Goal: Task Accomplishment & Management: Manage account settings

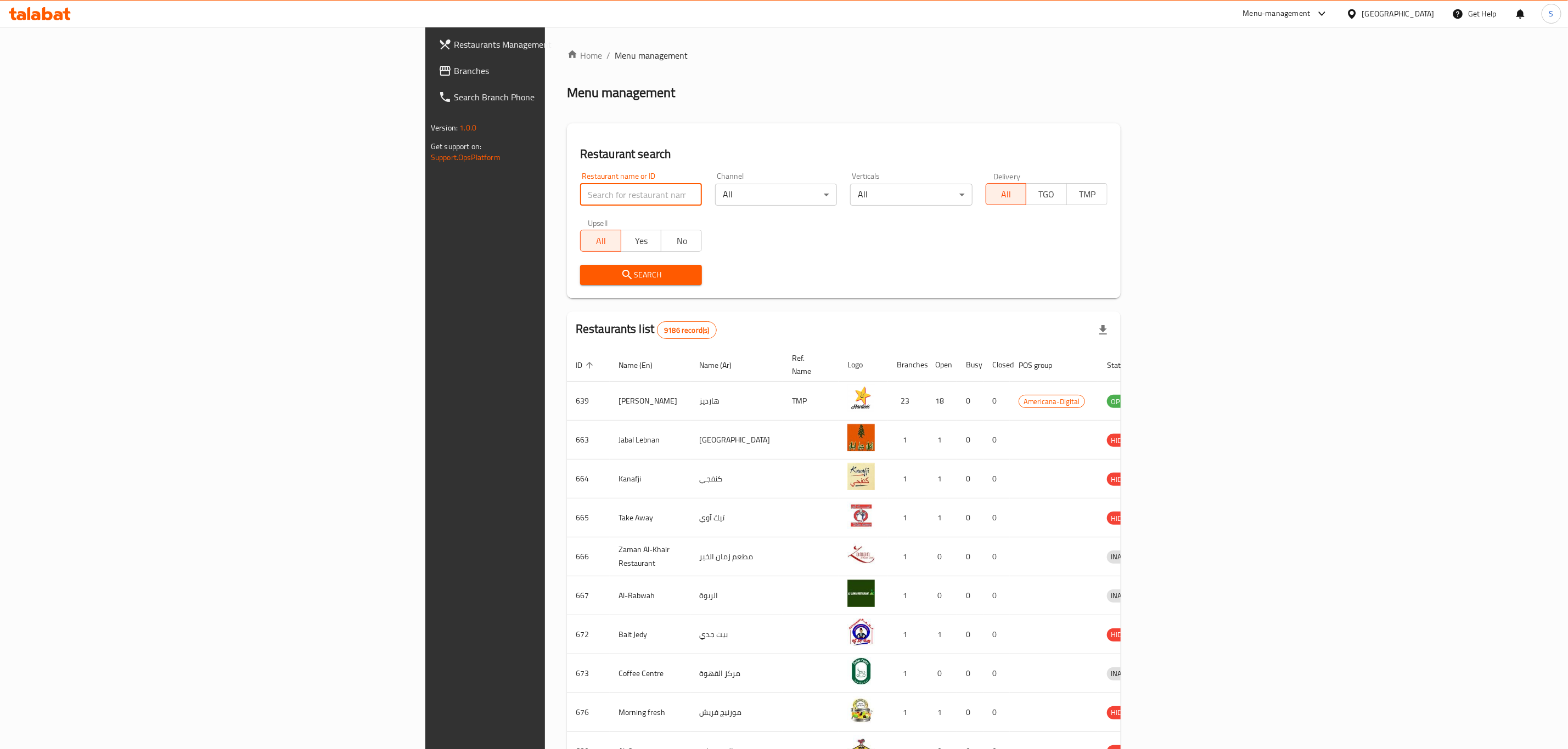
click at [580, 197] on input "search" at bounding box center [641, 194] width 122 height 22
type input "papa j"
click button "Search" at bounding box center [641, 275] width 122 height 20
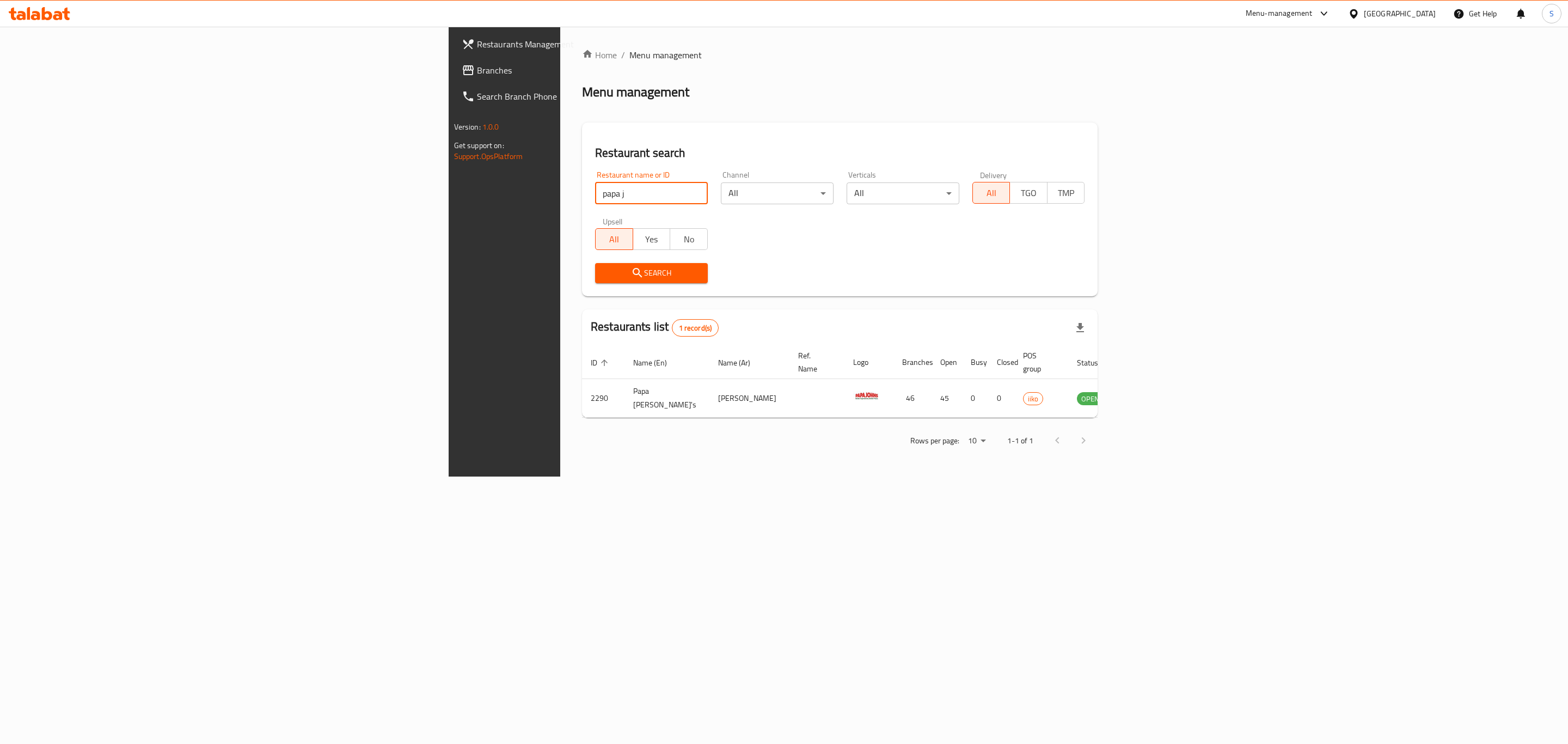
drag, startPoint x: 691, startPoint y: 116, endPoint x: 715, endPoint y: 118, distance: 24.1
click at [691, 116] on div "Home / Menu management Menu management Restaurant search Restaurant name or ID …" at bounding box center [840, 252] width 515 height 407
click at [1147, 391] on icon "enhanced table" at bounding box center [1141, 398] width 13 height 13
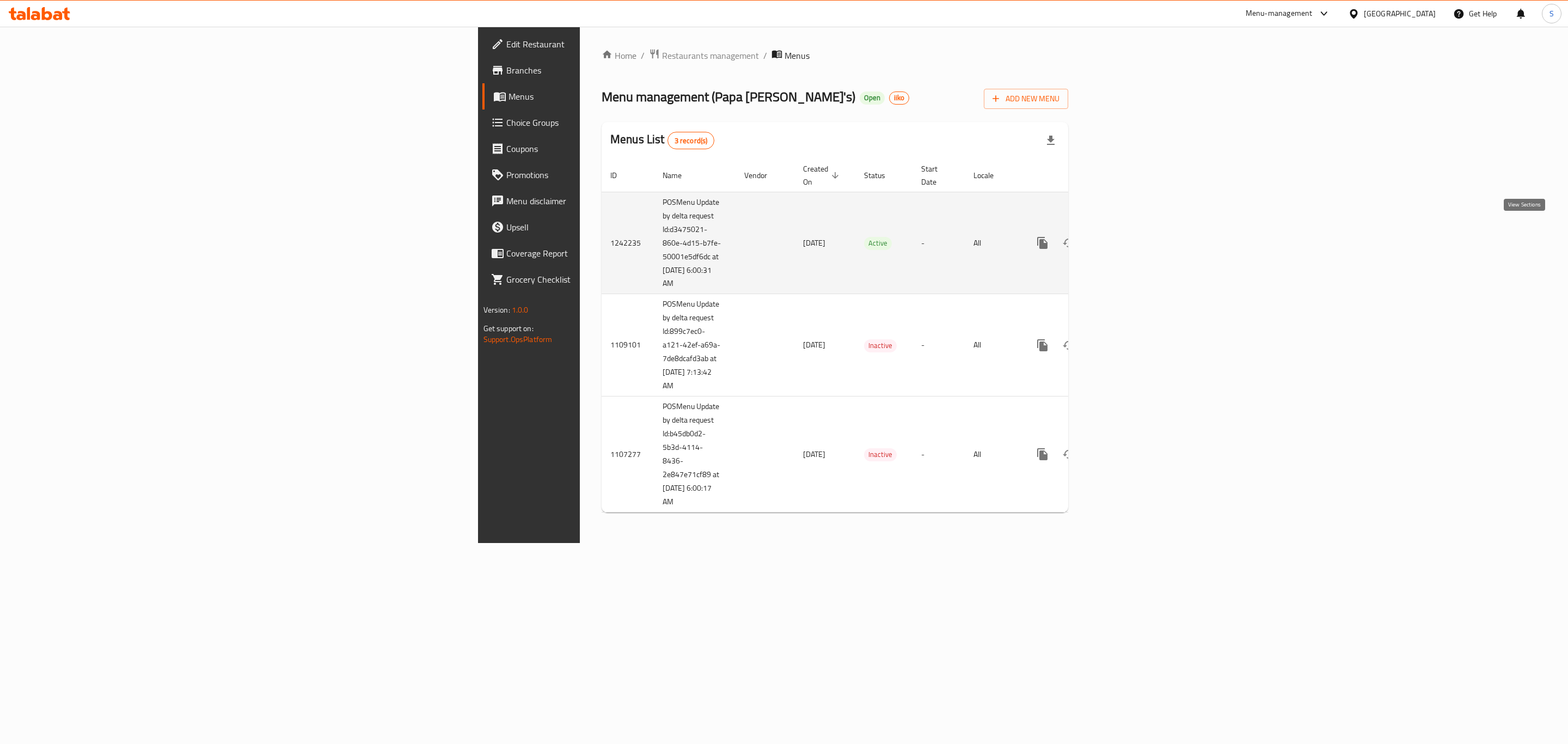
click at [1128, 236] on icon "enhanced table" at bounding box center [1121, 243] width 13 height 13
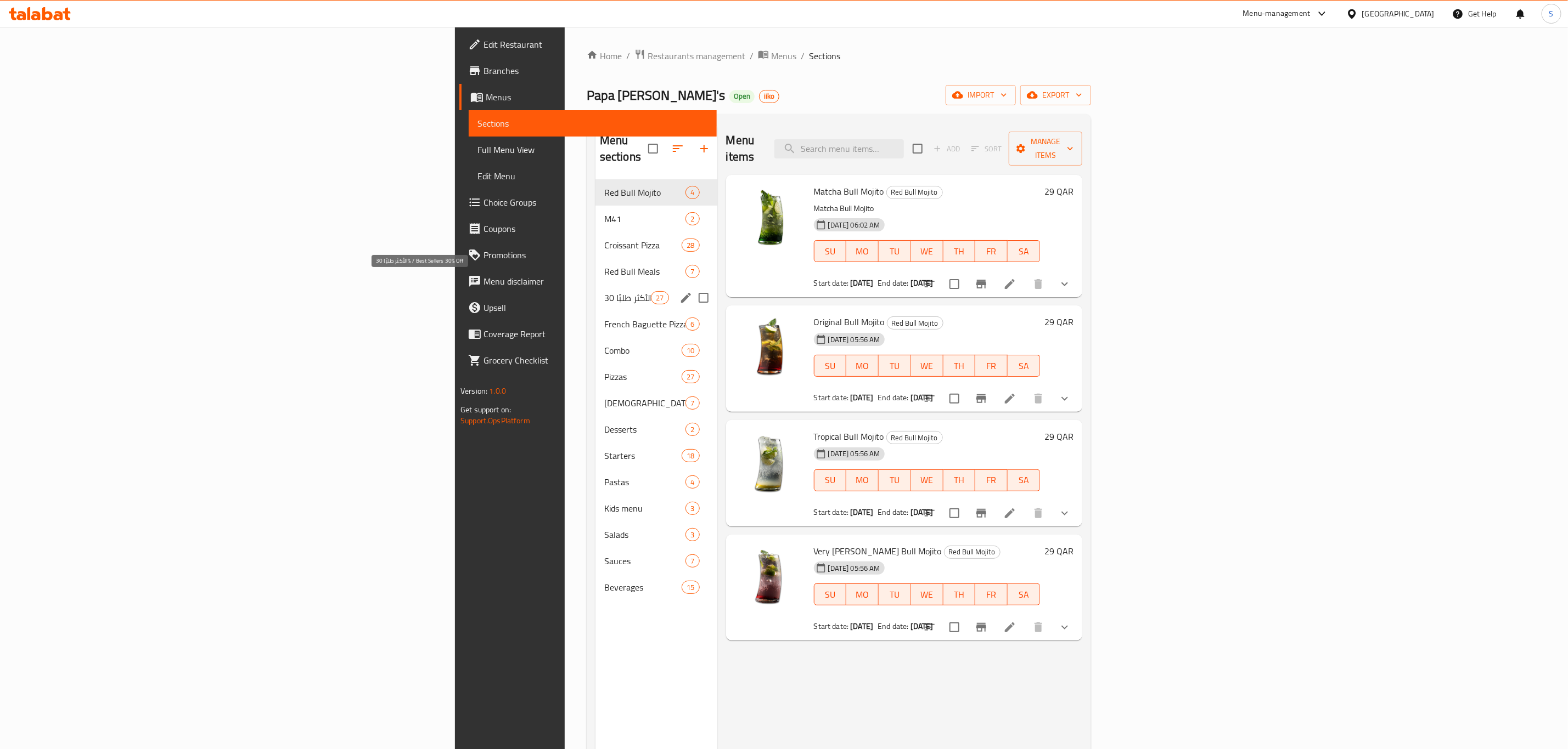
click at [604, 291] on span "الأكثر طلبًا 30% / Best Sellers 30% Off" at bounding box center [627, 297] width 46 height 13
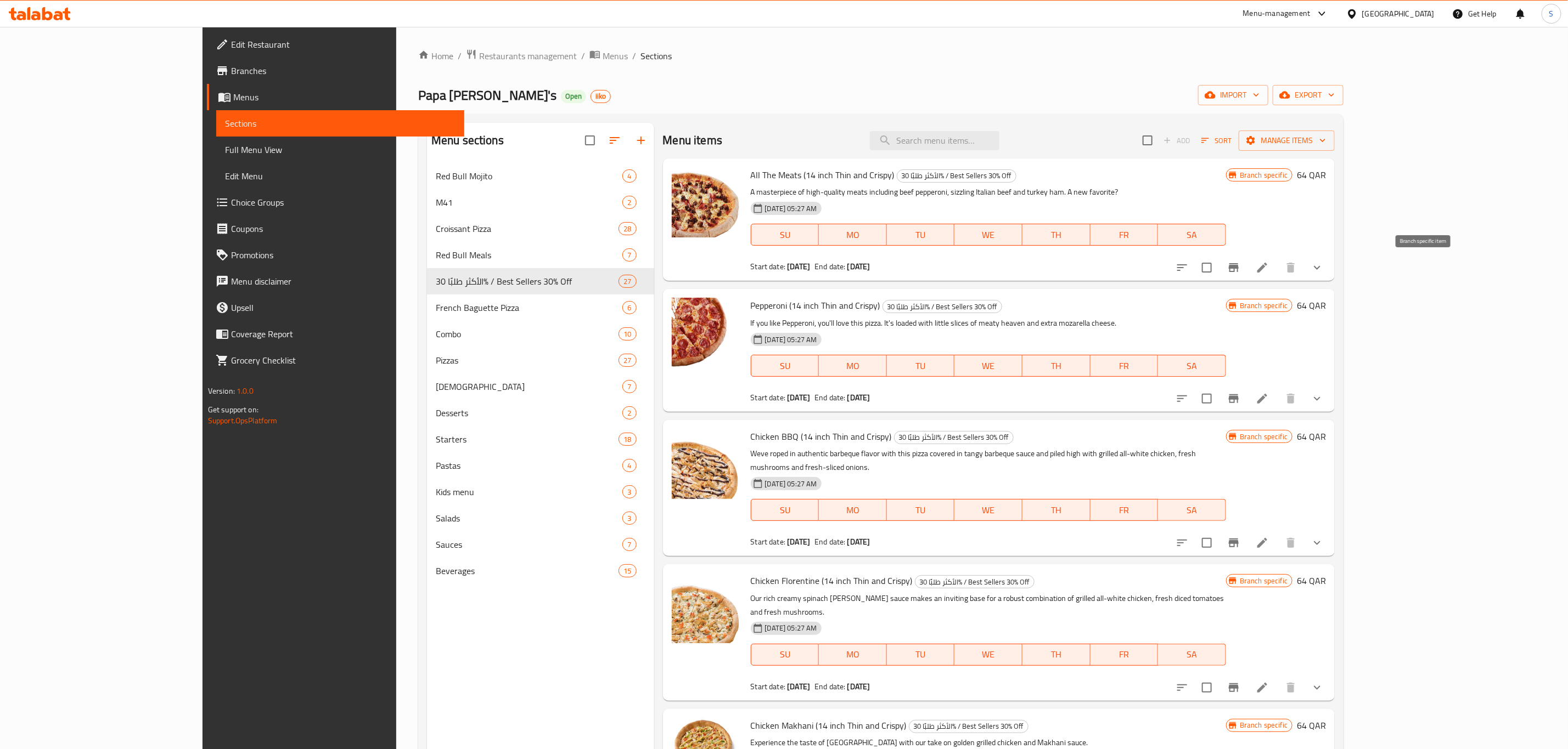
click at [1239, 271] on icon "Branch-specific-item" at bounding box center [1234, 267] width 10 height 9
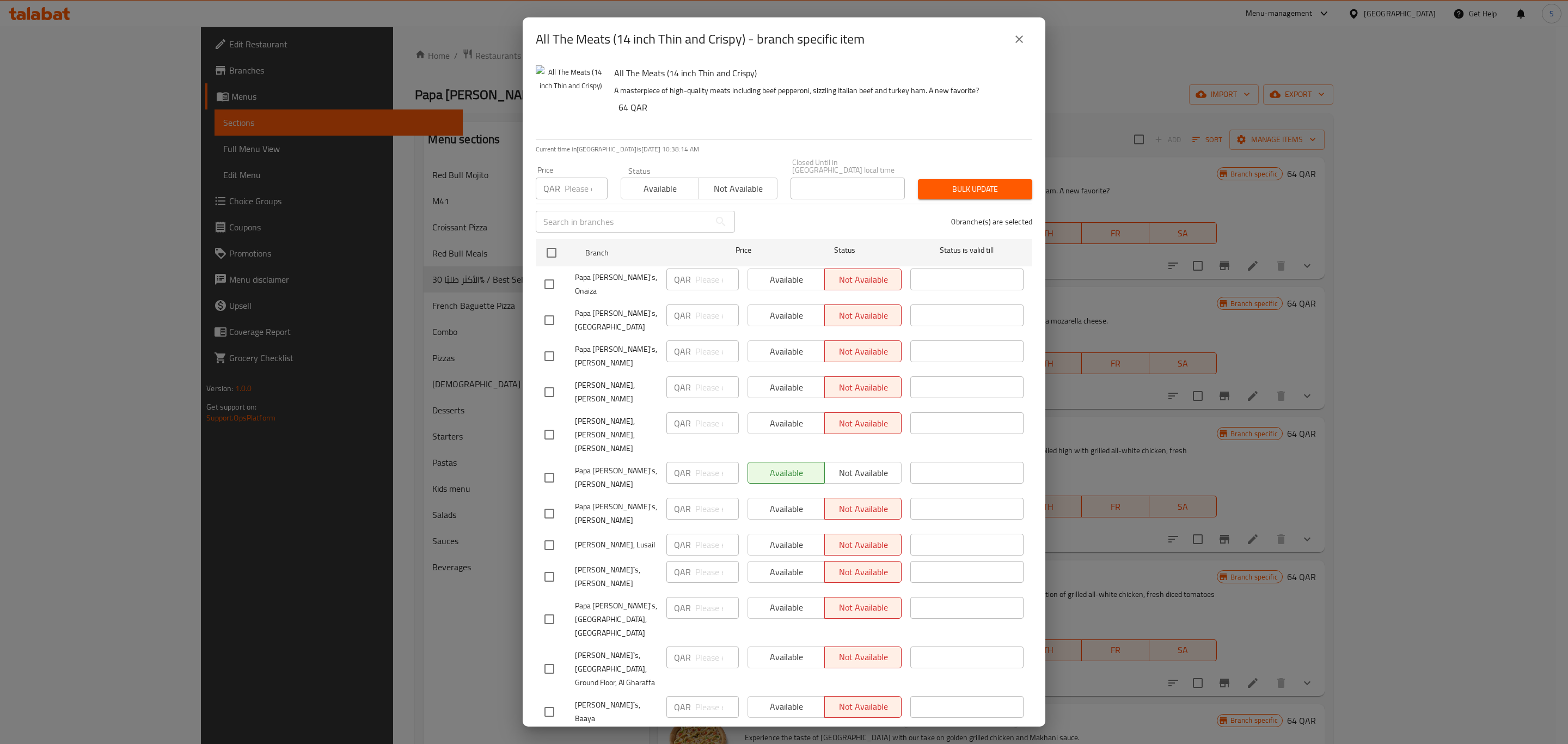
click at [1023, 33] on icon "close" at bounding box center [1020, 40] width 13 height 13
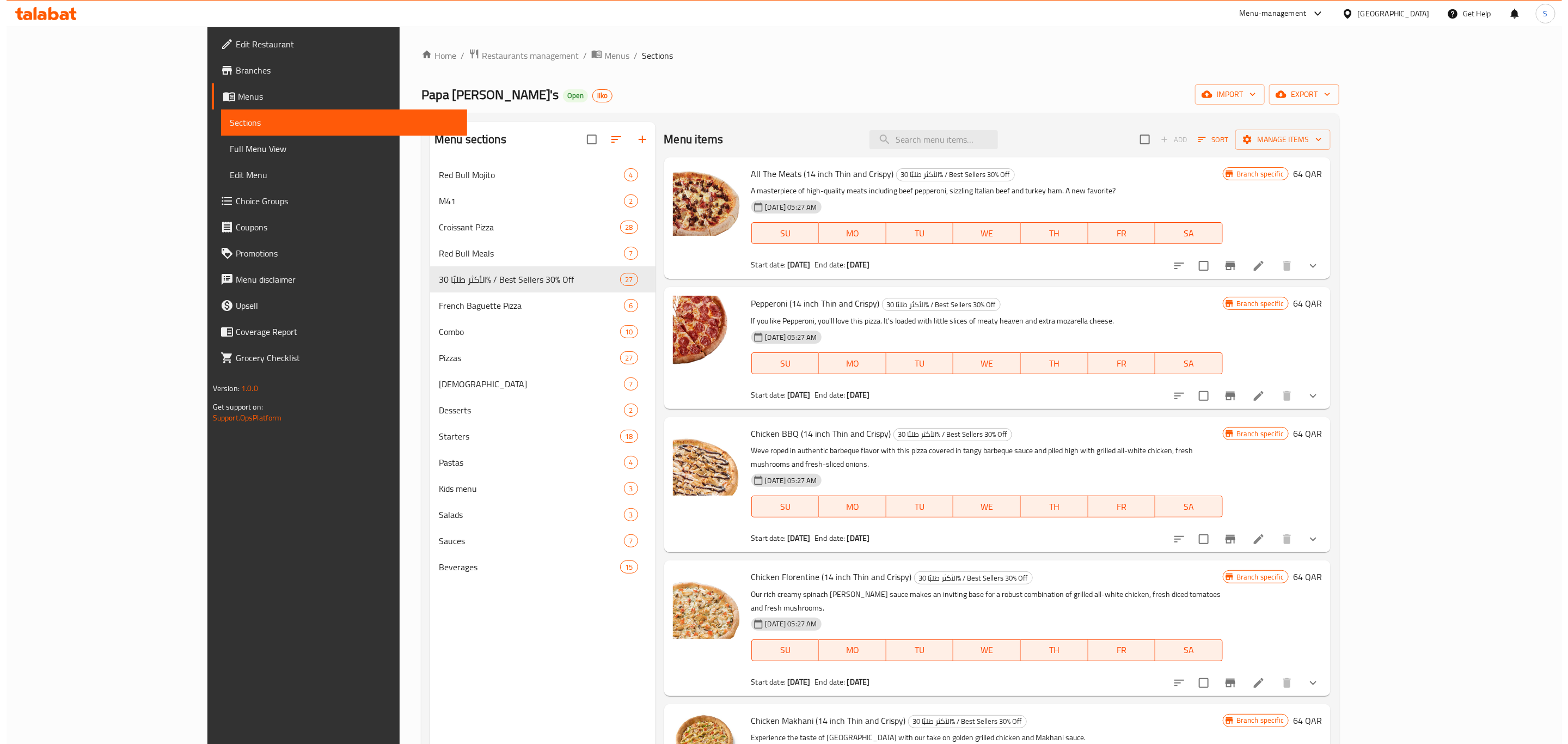
scroll to position [82, 0]
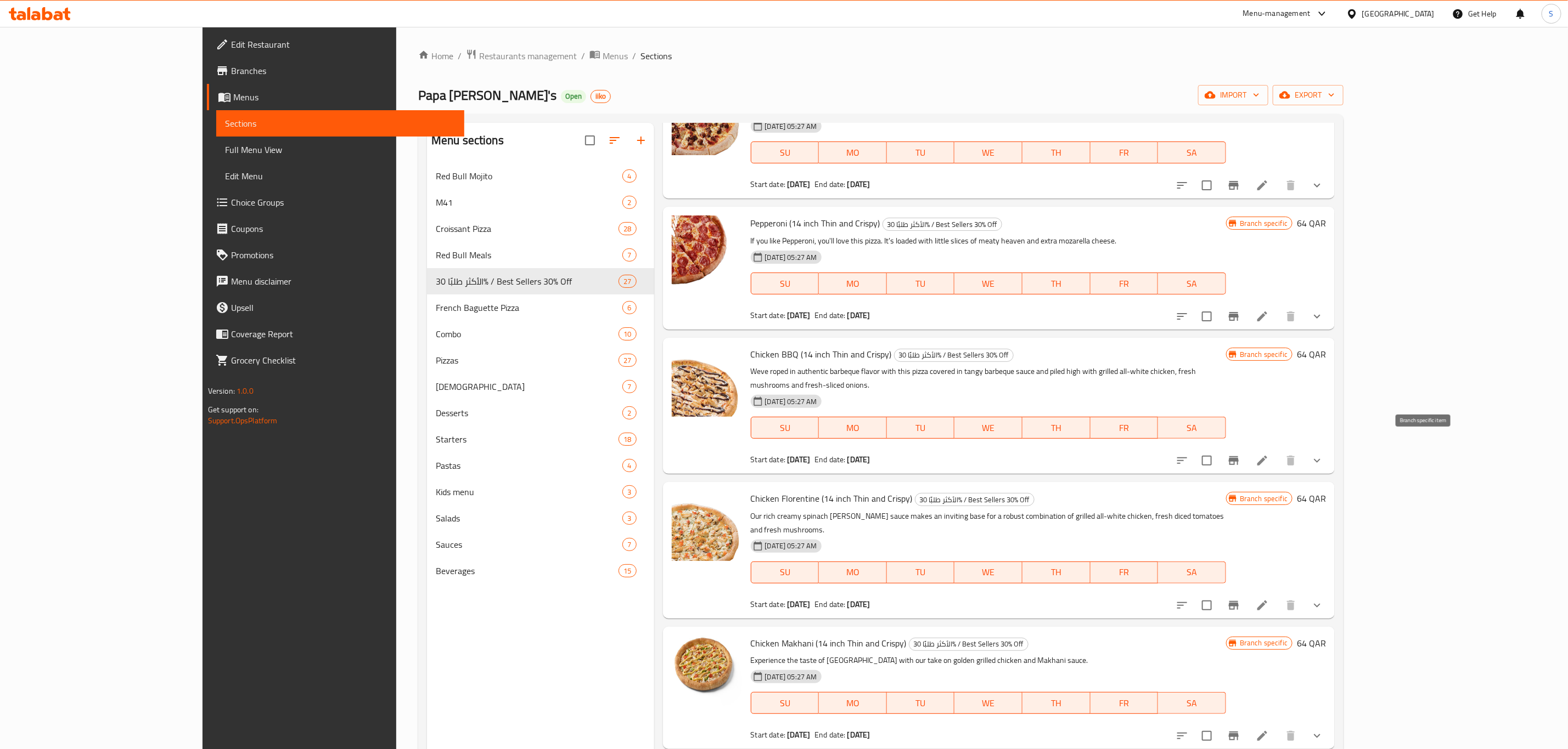
click at [1247, 448] on button "Branch-specific-item" at bounding box center [1233, 461] width 26 height 26
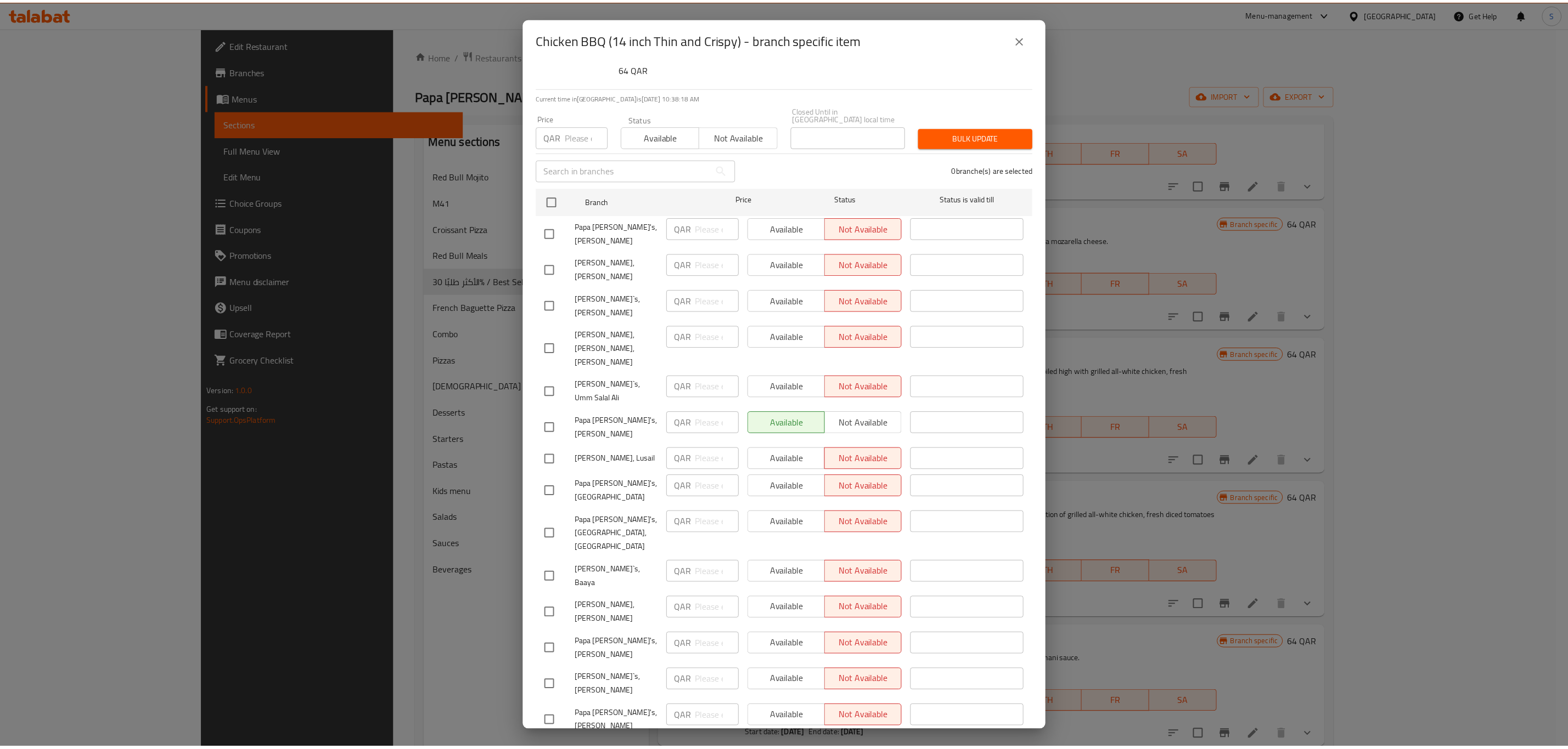
scroll to position [0, 0]
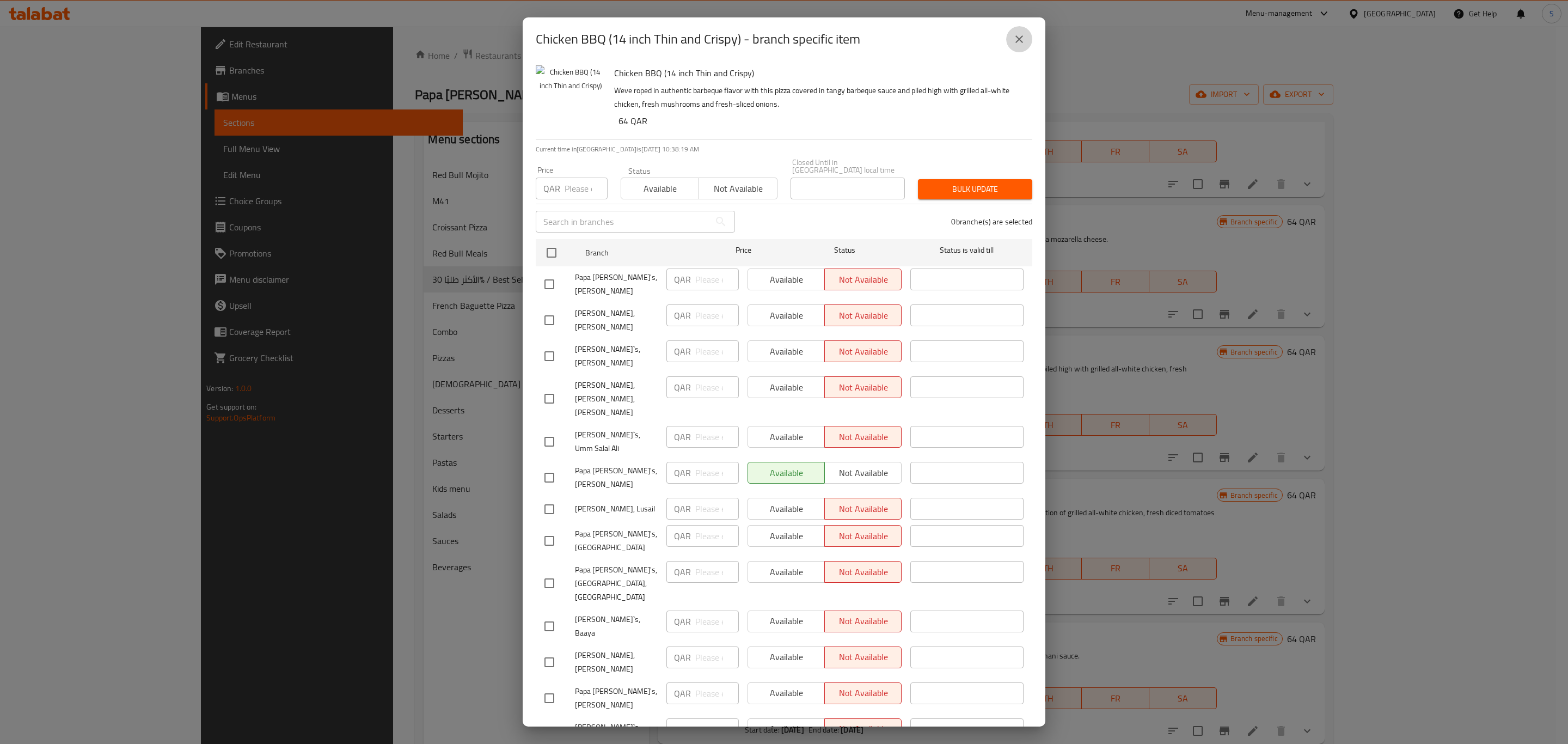
click at [1024, 44] on icon "close" at bounding box center [1020, 40] width 13 height 13
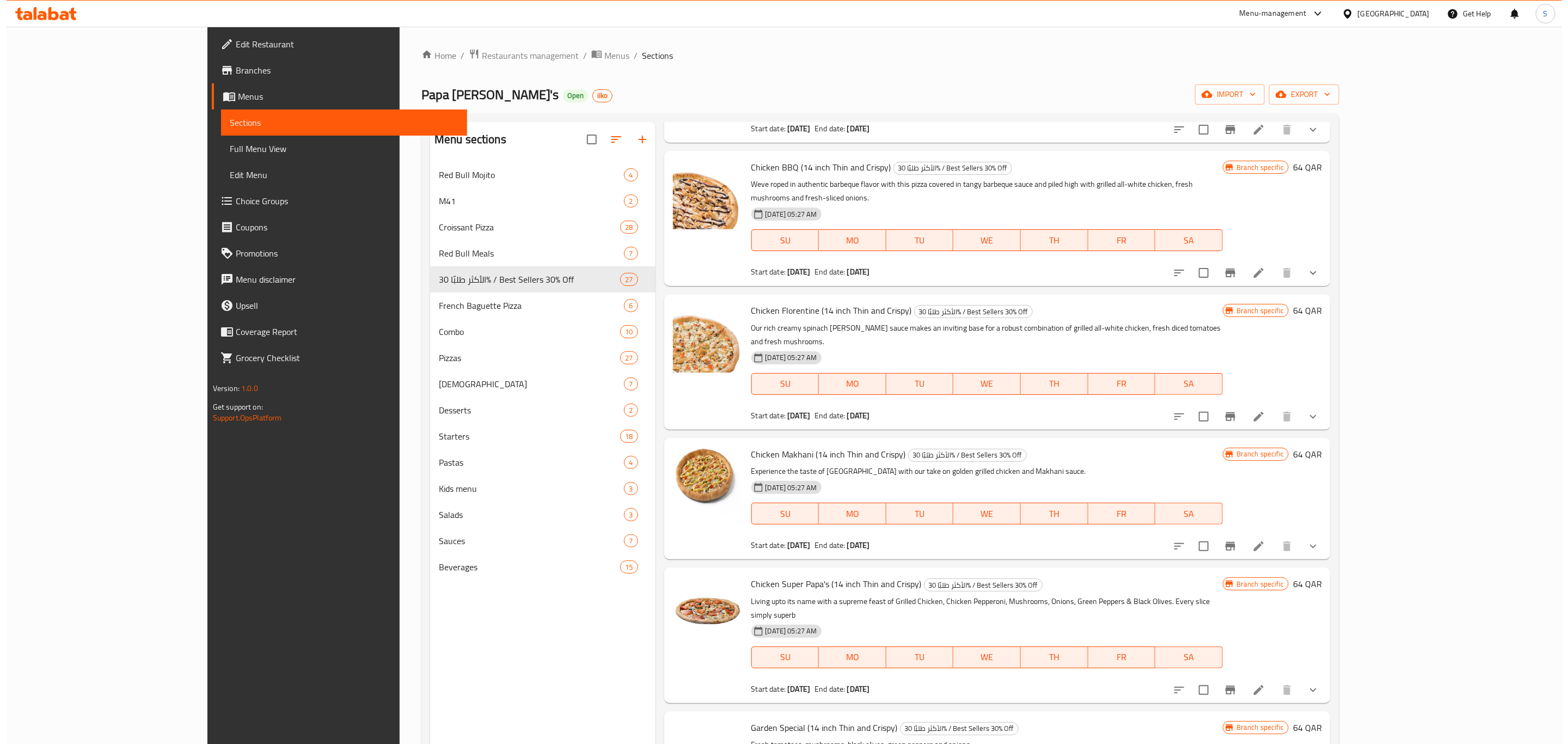
scroll to position [572, 0]
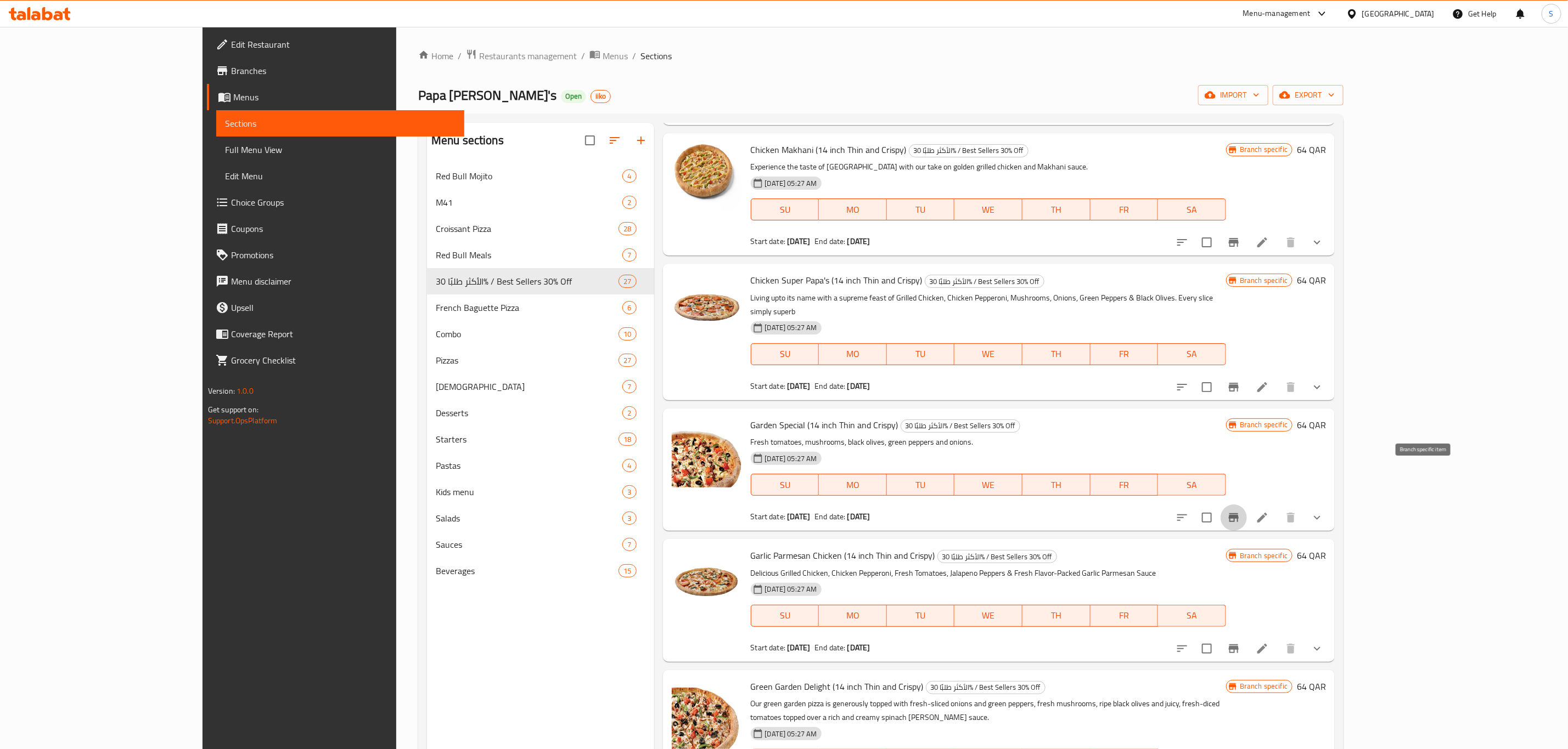
click at [1239, 513] on icon "Branch-specific-item" at bounding box center [1234, 517] width 10 height 9
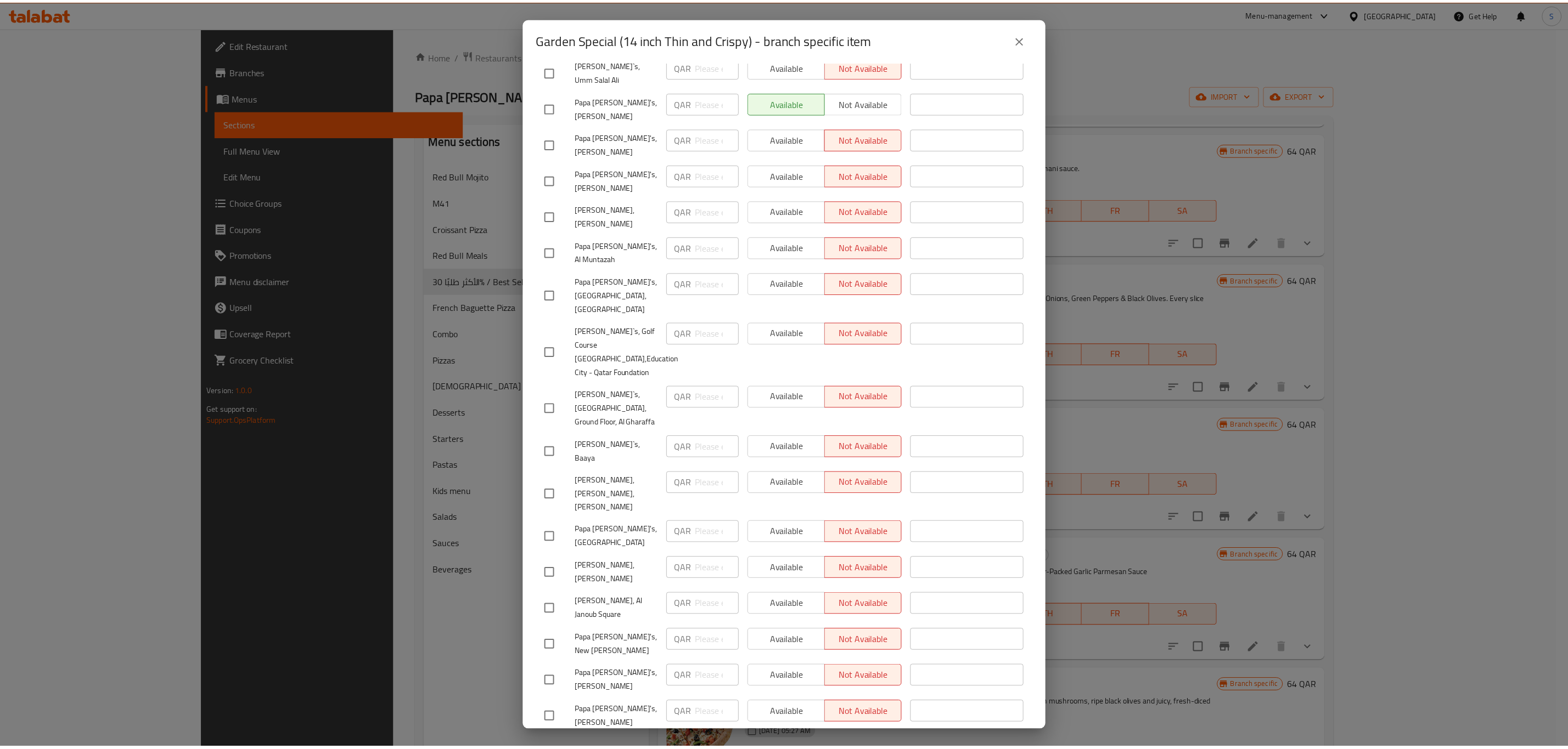
scroll to position [0, 0]
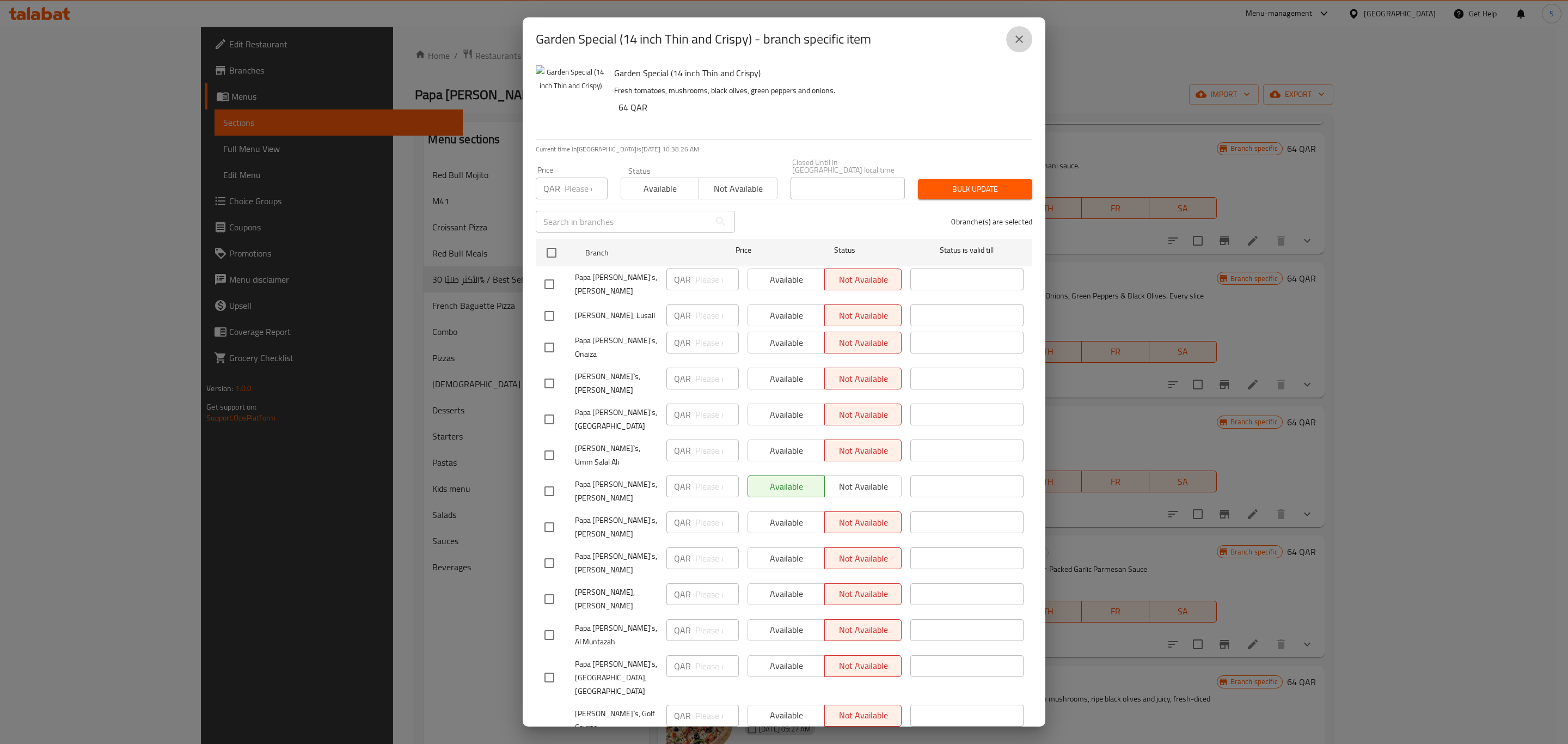
click at [1021, 38] on icon "close" at bounding box center [1019, 39] width 7 height 7
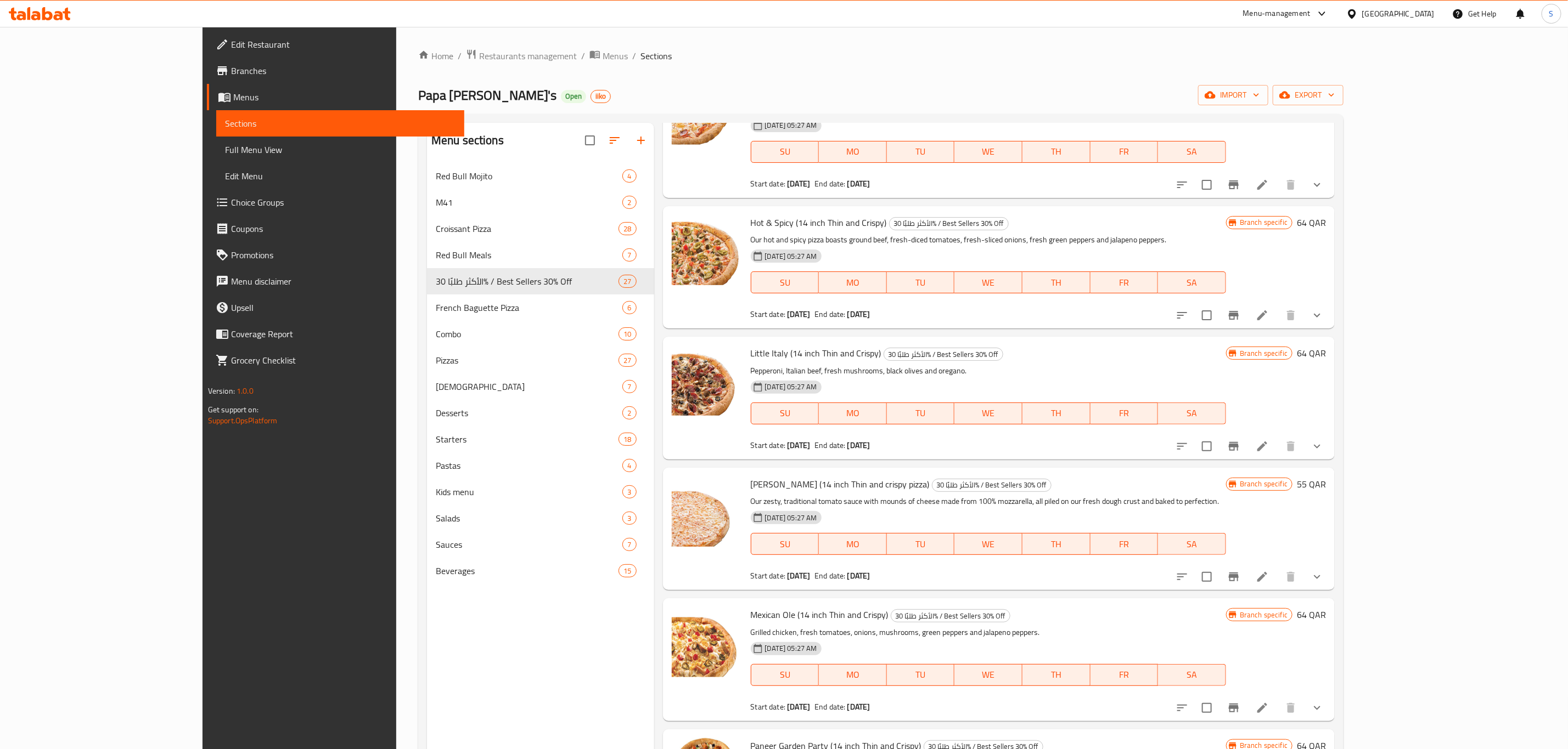
scroll to position [1316, 0]
click at [1240, 569] on icon "Branch-specific-item" at bounding box center [1233, 576] width 13 height 13
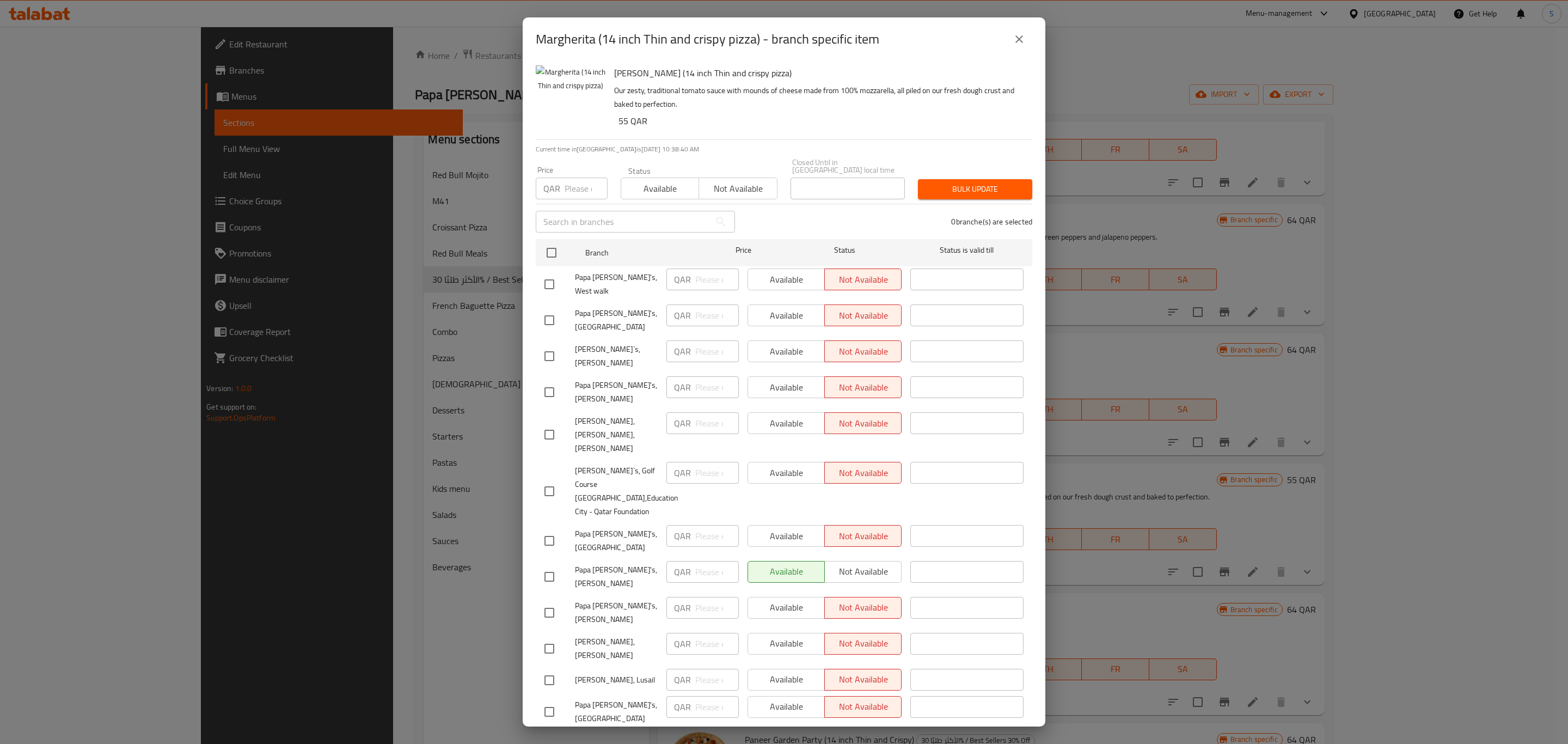
click at [1008, 41] on button "close" at bounding box center [1020, 39] width 26 height 26
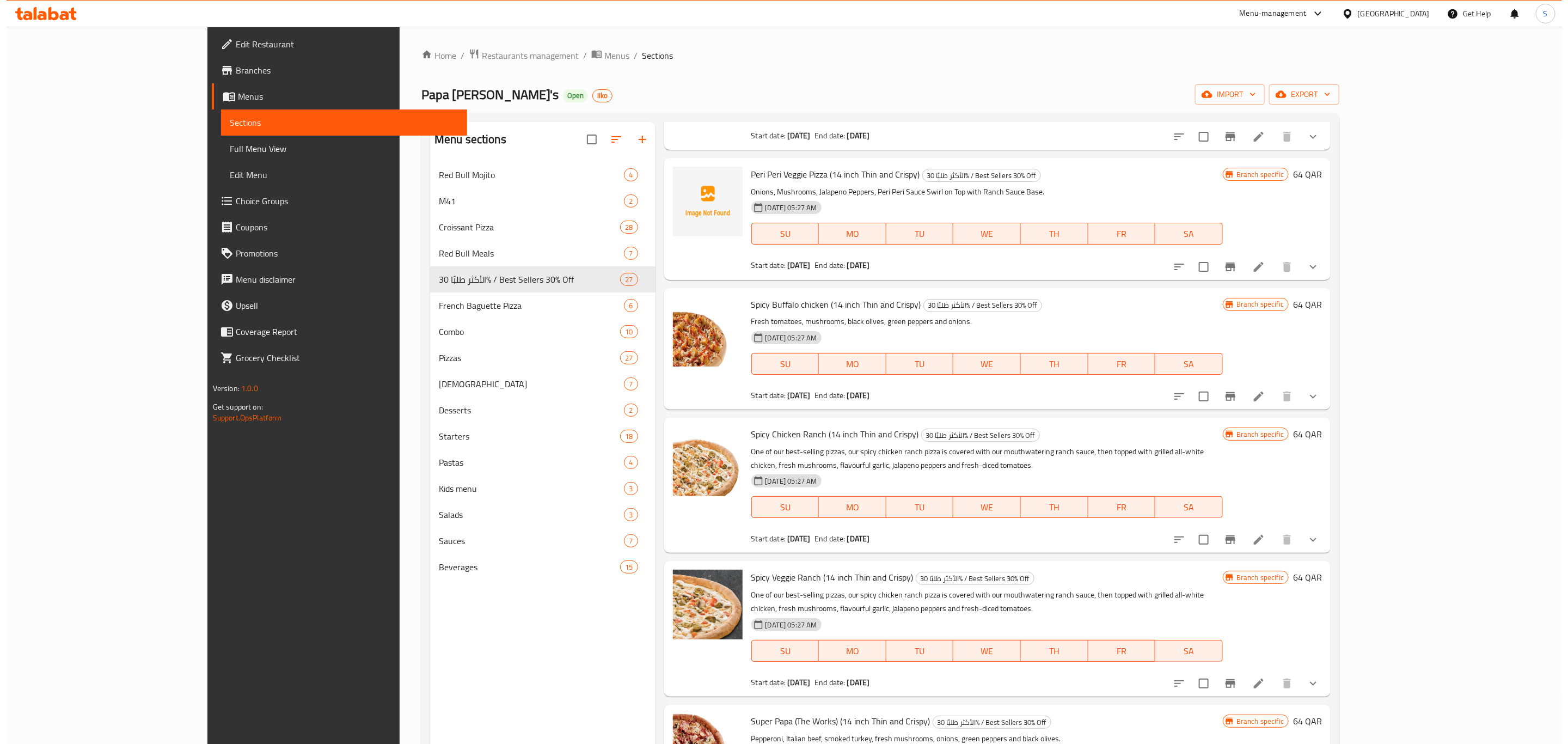
scroll to position [2370, 0]
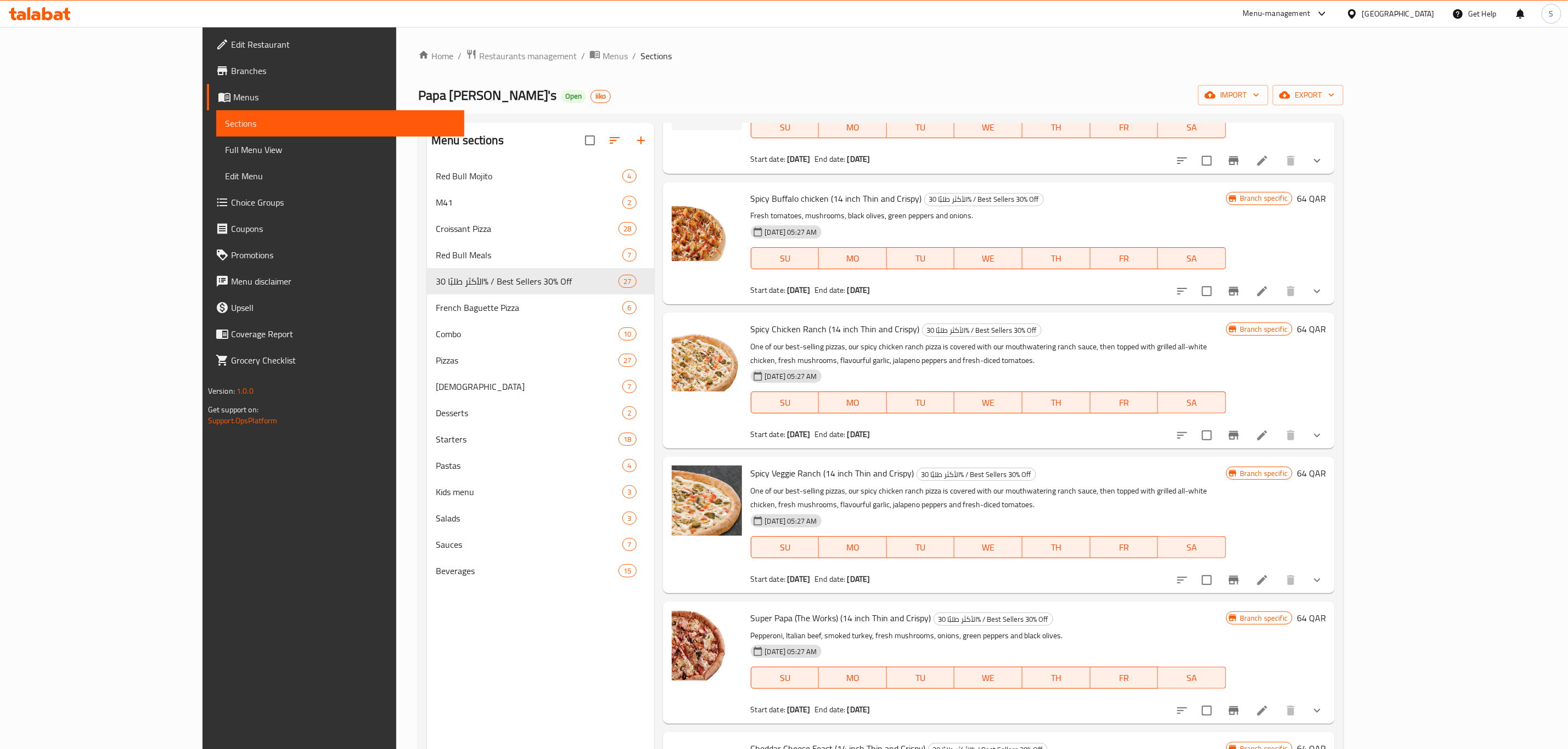
click at [1240, 574] on icon "Branch-specific-item" at bounding box center [1233, 580] width 13 height 13
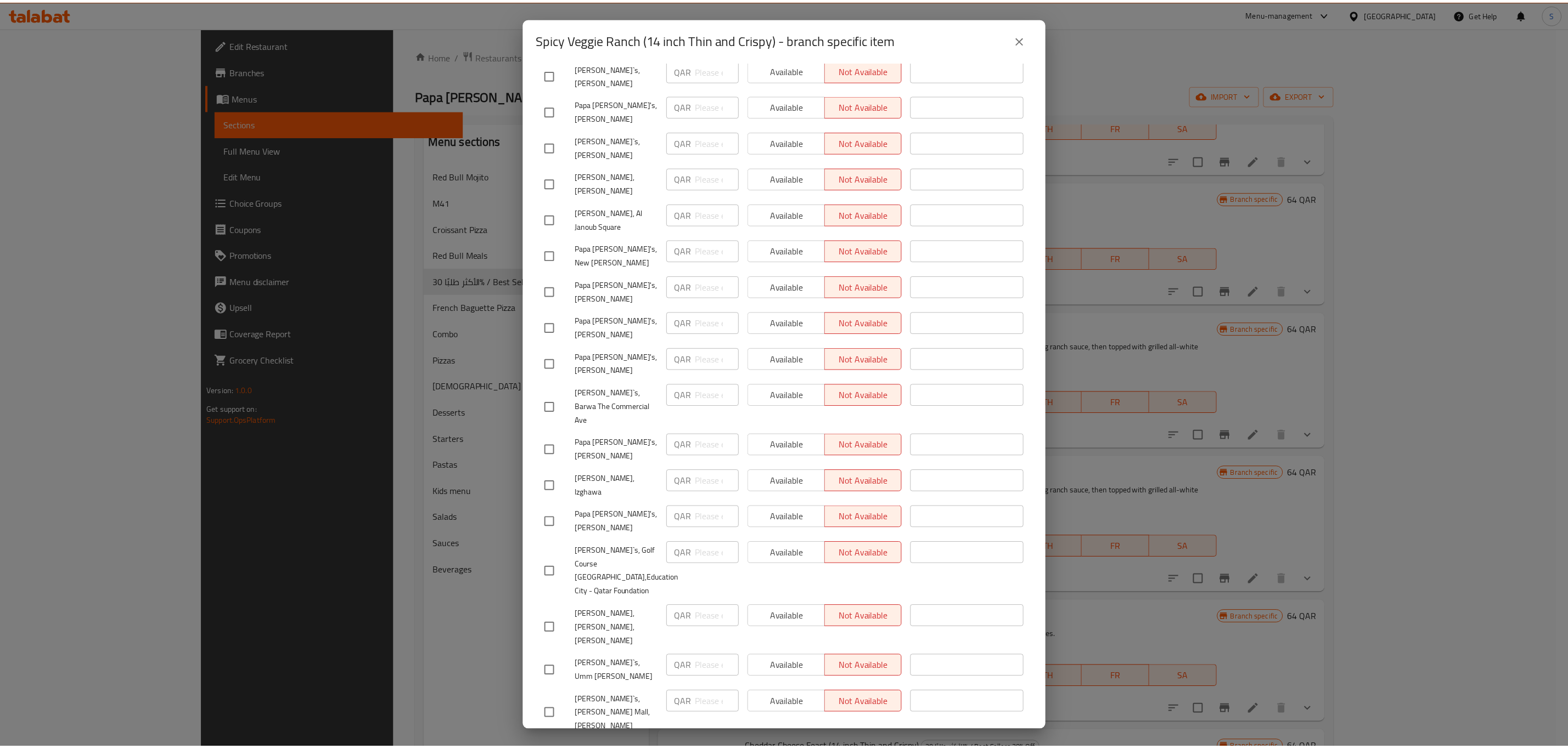
scroll to position [1047, 0]
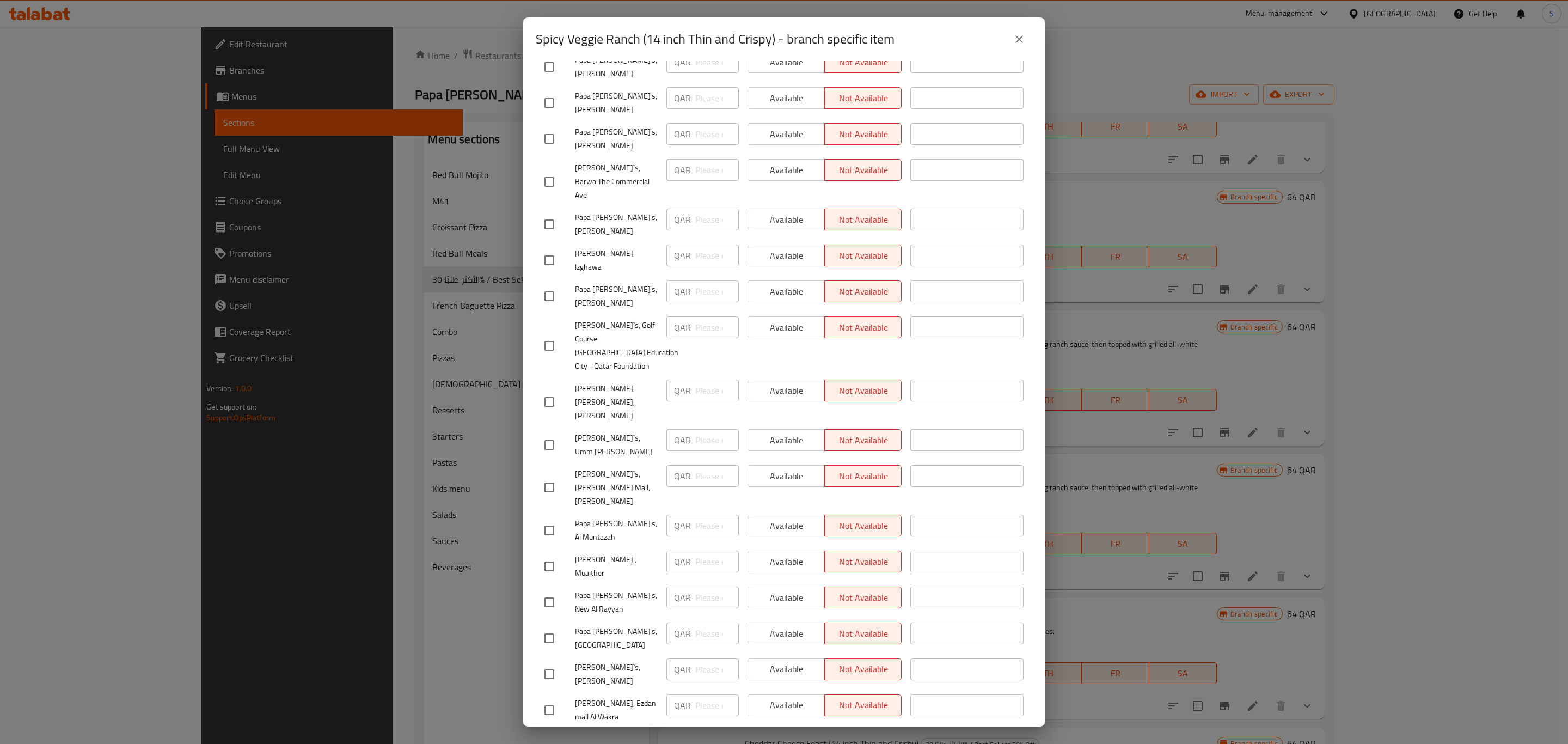
click at [1023, 33] on icon "close" at bounding box center [1020, 40] width 13 height 13
